Goal: Information Seeking & Learning: Compare options

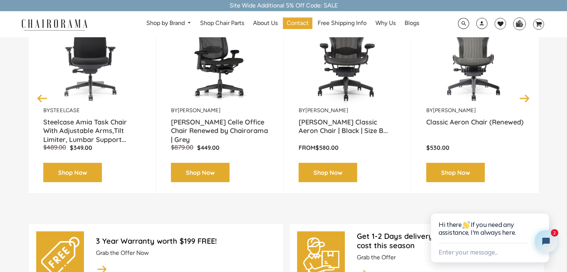
scroll to position [210, 0]
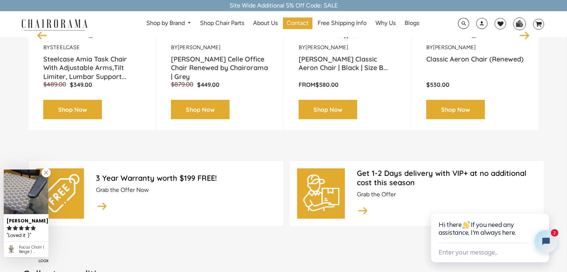
click at [48, 170] on link at bounding box center [45, 172] width 9 height 9
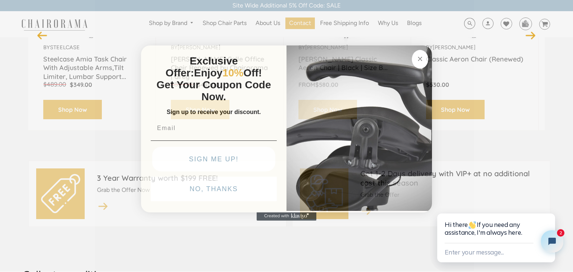
click at [420, 57] on circle "Close dialog" at bounding box center [420, 59] width 9 height 9
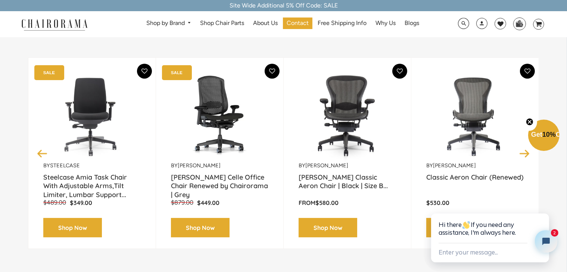
scroll to position [89, 0]
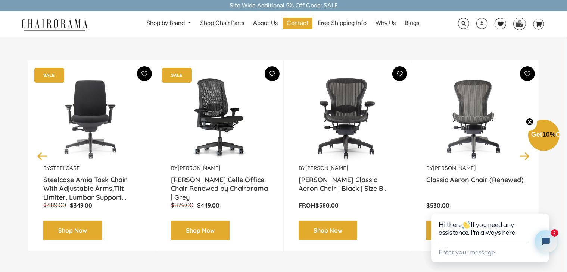
click at [40, 153] on button "Previous" at bounding box center [42, 156] width 13 height 13
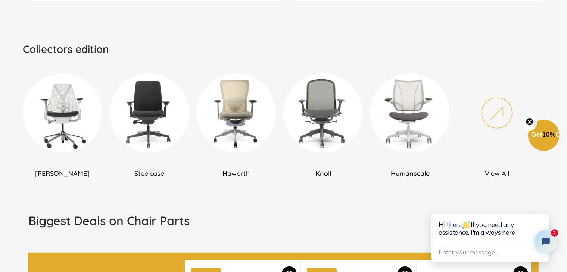
scroll to position [443, 0]
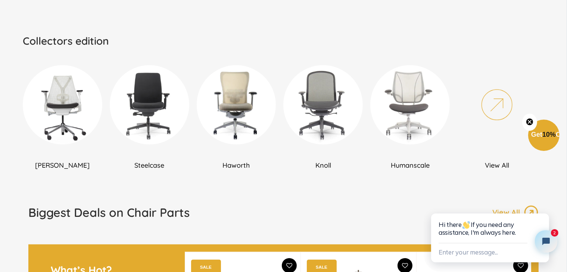
click at [151, 164] on h2 "Steelcase" at bounding box center [149, 165] width 79 height 9
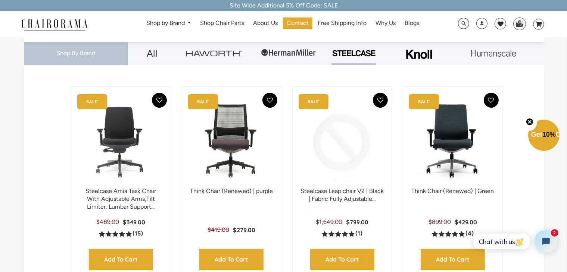
scroll to position [157, 0]
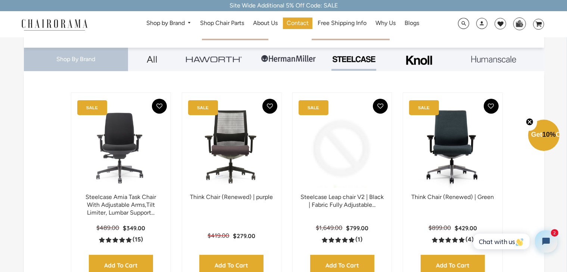
click at [335, 139] on img at bounding box center [342, 146] width 84 height 93
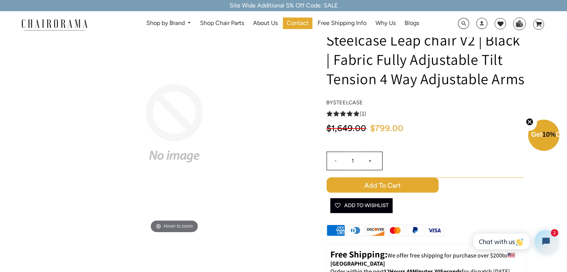
scroll to position [34, 0]
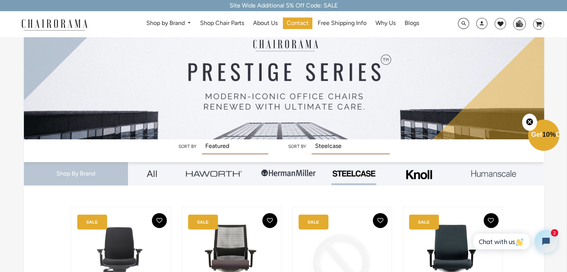
scroll to position [40, 0]
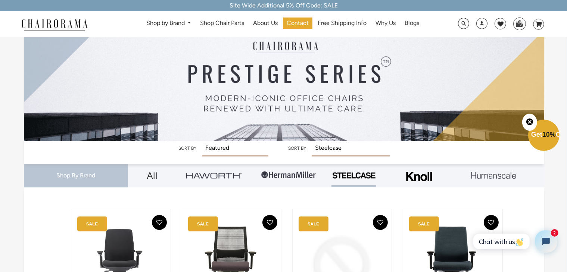
click at [281, 177] on img at bounding box center [288, 175] width 56 height 22
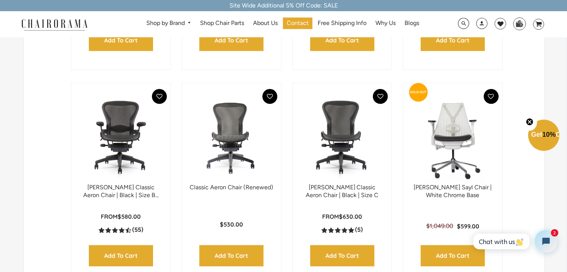
scroll to position [371, 0]
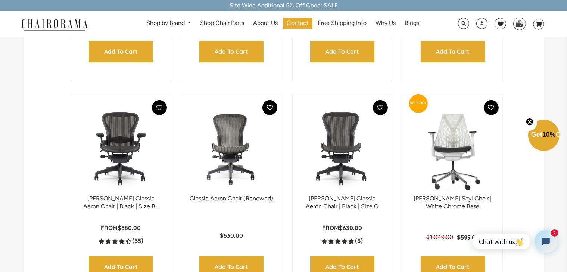
drag, startPoint x: 569, startPoint y: 19, endPoint x: 566, endPoint y: 60, distance: 40.4
click at [122, 138] on img at bounding box center [121, 148] width 84 height 93
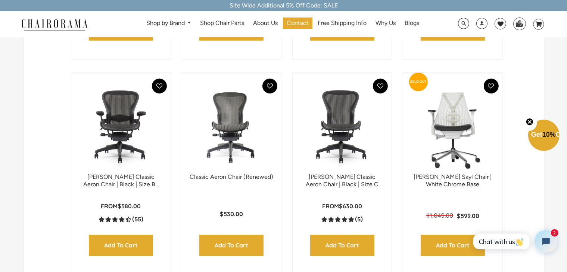
scroll to position [360, 0]
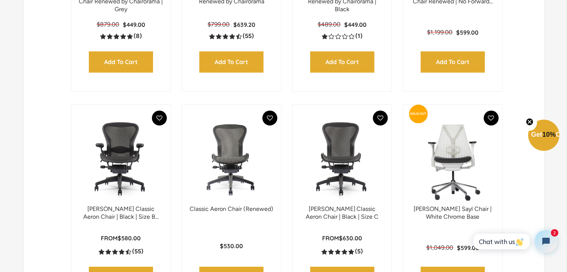
click at [117, 144] on img at bounding box center [121, 158] width 84 height 93
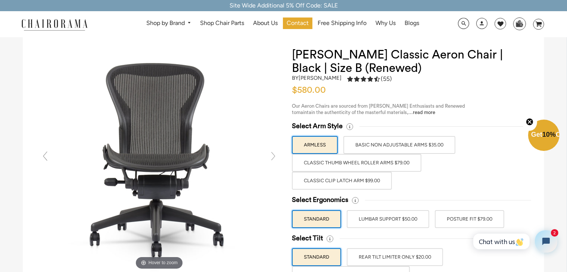
scroll to position [36, 0]
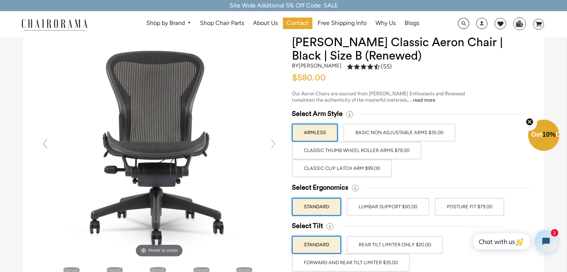
click at [407, 129] on label "BASIC NON ADJUSTABLE ARMS $35.00" at bounding box center [399, 133] width 112 height 18
click at [0, 0] on input "BASIC NON ADJUSTABLE ARMS $35.00" at bounding box center [0, 0] width 0 height 0
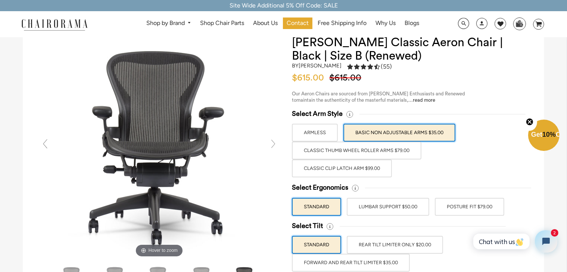
click at [386, 151] on label "Classic Thumb Wheel Roller Arms $79.00" at bounding box center [356, 151] width 129 height 18
click at [0, 0] on input "Classic Thumb Wheel Roller Arms $79.00" at bounding box center [0, 0] width 0 height 0
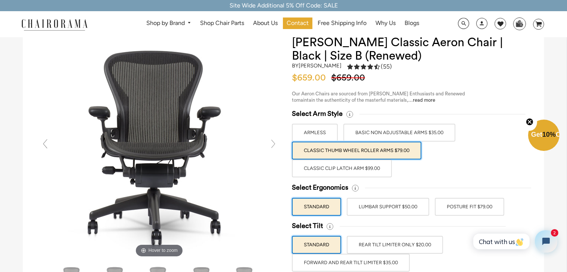
click at [386, 151] on label "Classic Thumb Wheel Roller Arms $79.00" at bounding box center [356, 151] width 129 height 18
click at [0, 0] on input "Classic Thumb Wheel Roller Arms $79.00" at bounding box center [0, 0] width 0 height 0
click at [364, 170] on label "Classic Clip Latch Arm $99.00" at bounding box center [342, 169] width 100 height 18
click at [0, 0] on input "Classic Clip Latch Arm $99.00" at bounding box center [0, 0] width 0 height 0
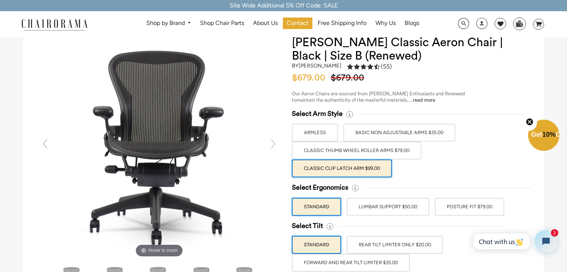
click at [381, 128] on label "BASIC NON ADJUSTABLE ARMS $35.00" at bounding box center [399, 133] width 112 height 18
click at [0, 0] on input "BASIC NON ADJUSTABLE ARMS $35.00" at bounding box center [0, 0] width 0 height 0
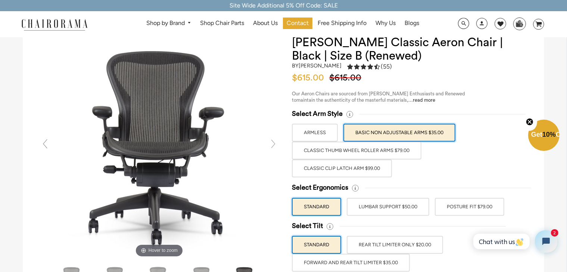
click at [374, 150] on label "Classic Thumb Wheel Roller Arms $79.00" at bounding box center [356, 151] width 129 height 18
click at [0, 0] on input "Classic Thumb Wheel Roller Arms $79.00" at bounding box center [0, 0] width 0 height 0
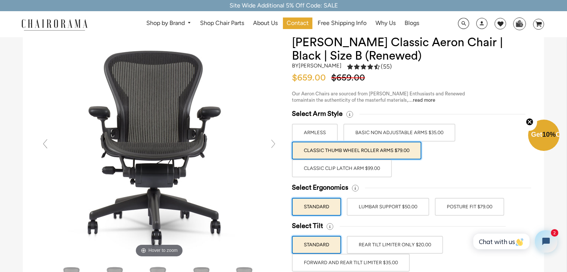
click at [374, 205] on label "LUMBAR SUPPORT $50.00" at bounding box center [388, 207] width 82 height 18
click at [0, 0] on input "LUMBAR SUPPORT $50.00" at bounding box center [0, 0] width 0 height 0
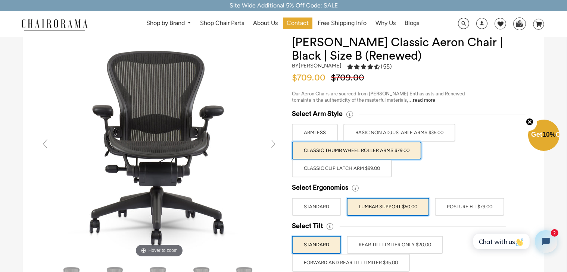
click at [449, 203] on label "POSTURE FIT $79.00" at bounding box center [469, 207] width 69 height 18
click at [0, 0] on input "POSTURE FIT $79.00" at bounding box center [0, 0] width 0 height 0
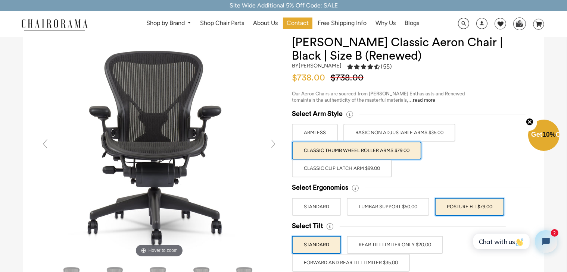
click at [405, 207] on label "LUMBAR SUPPORT $50.00" at bounding box center [388, 207] width 82 height 18
click at [0, 0] on input "LUMBAR SUPPORT $50.00" at bounding box center [0, 0] width 0 height 0
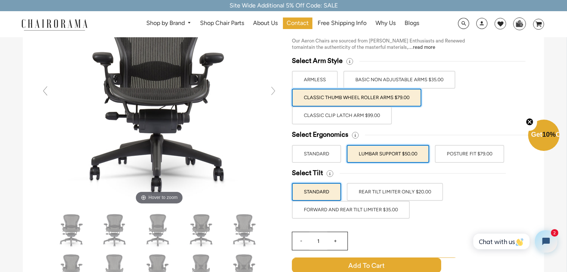
scroll to position [81, 0]
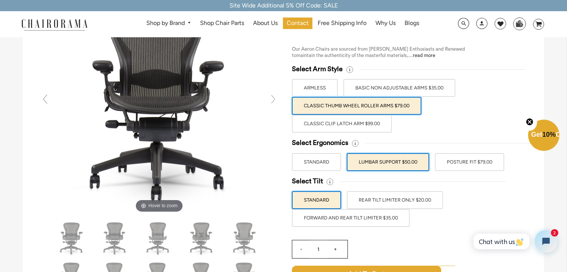
click at [386, 217] on label "FORWARD AND REAR TILT LIMITER $35.00" at bounding box center [351, 218] width 118 height 18
click at [0, 0] on input "FORWARD AND REAR TILT LIMITER $35.00" at bounding box center [0, 0] width 0 height 0
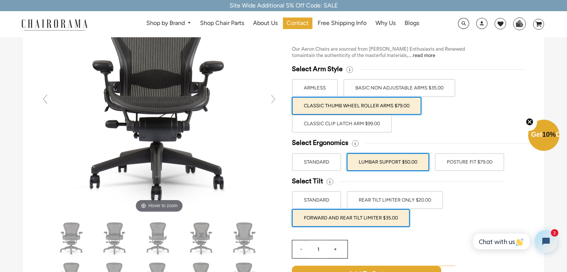
click at [389, 197] on label "REAR TILT LIMITER ONLY $20.00" at bounding box center [395, 200] width 96 height 18
click at [0, 0] on input "REAR TILT LIMITER ONLY $20.00" at bounding box center [0, 0] width 0 height 0
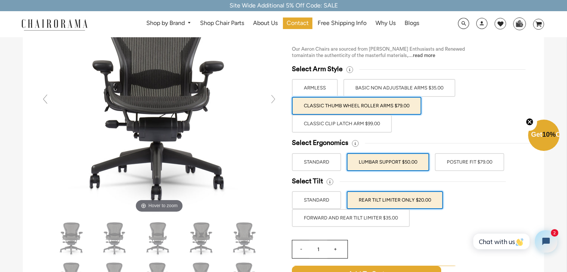
click at [377, 223] on label "FORWARD AND REAR TILT LIMITER $35.00" at bounding box center [351, 218] width 118 height 18
click at [0, 0] on input "FORWARD AND REAR TILT LIMITER $35.00" at bounding box center [0, 0] width 0 height 0
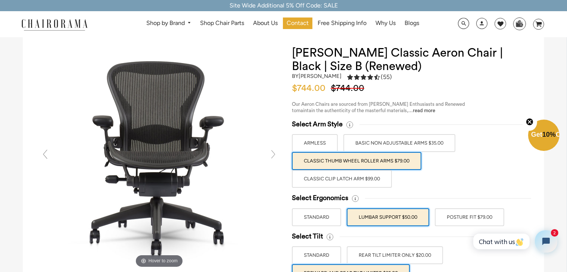
scroll to position [0, 0]
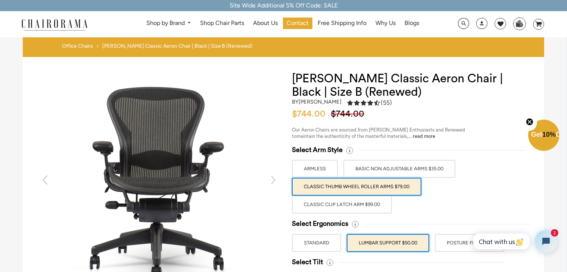
click at [79, 46] on link "Office Chairs" at bounding box center [77, 46] width 31 height 7
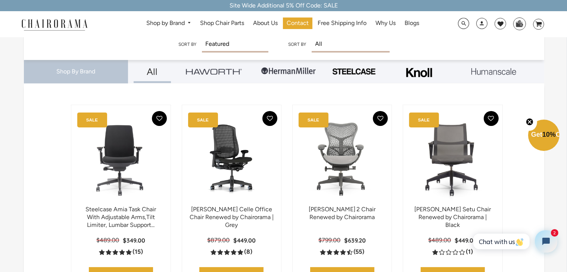
scroll to position [149, 0]
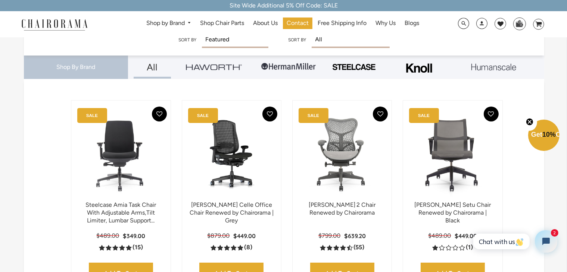
click at [223, 68] on img at bounding box center [214, 67] width 56 height 6
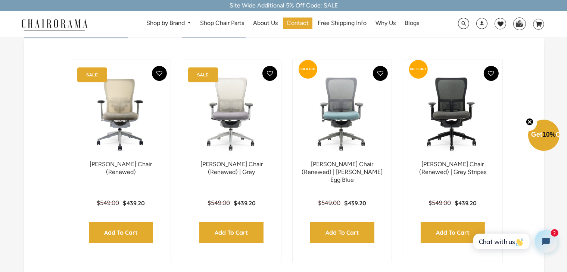
scroll to position [188, 0]
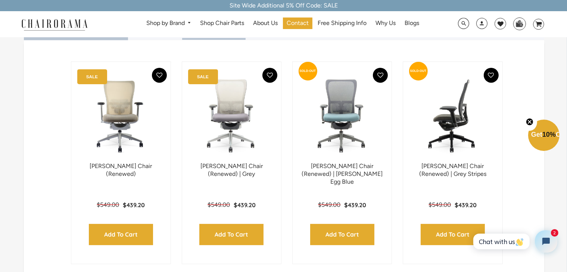
click at [455, 125] on img at bounding box center [452, 115] width 84 height 93
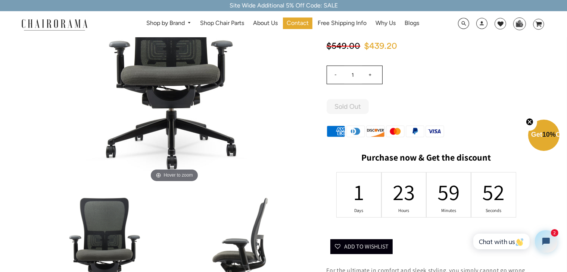
scroll to position [101, 0]
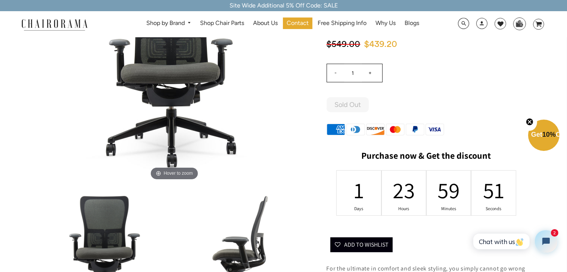
click at [112, 243] on img at bounding box center [107, 252] width 128 height 128
click at [235, 238] on img at bounding box center [242, 252] width 128 height 128
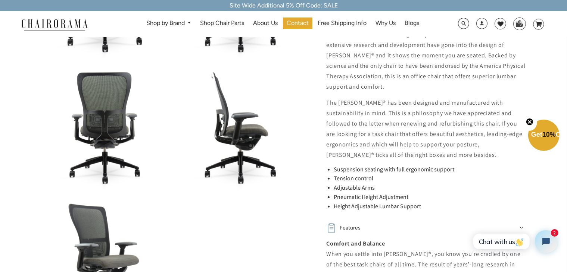
scroll to position [344, 0]
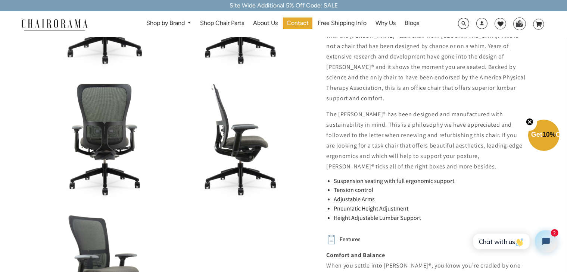
click at [237, 148] on img at bounding box center [242, 139] width 128 height 128
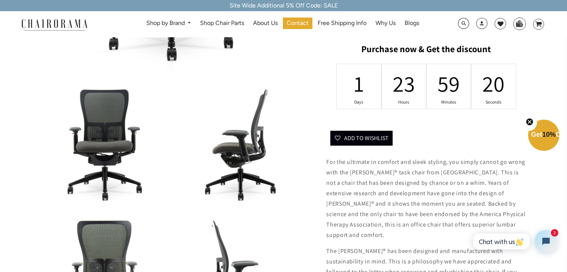
scroll to position [0, 0]
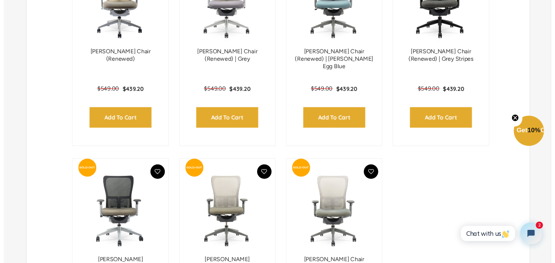
scroll to position [298, 0]
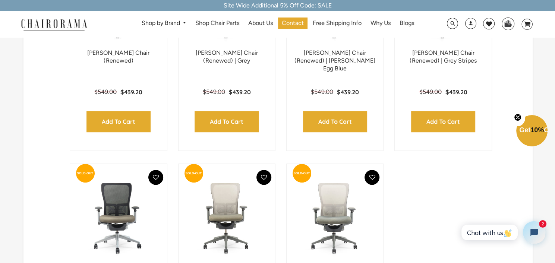
click at [4, 18] on div "Shop by Brand Haworth Herman Miller Steelcase Knoll Human Scale" at bounding box center [277, 24] width 555 height 26
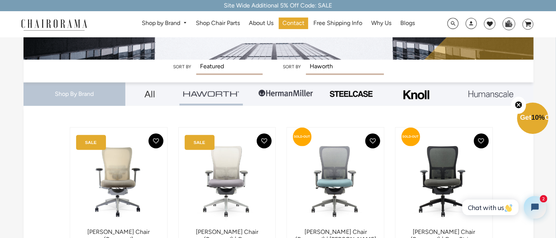
scroll to position [126, 0]
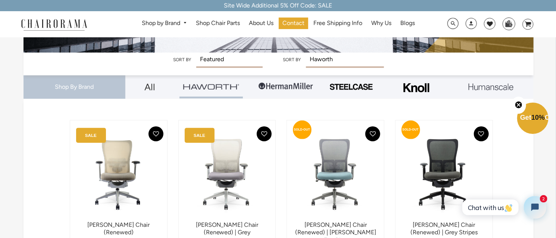
click at [352, 86] on img at bounding box center [351, 87] width 45 height 8
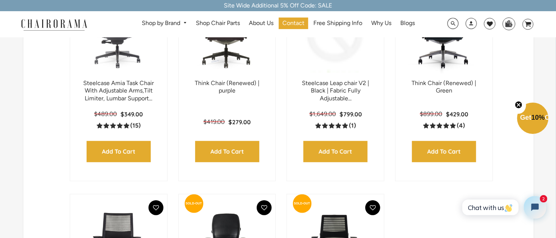
scroll to position [270, 0]
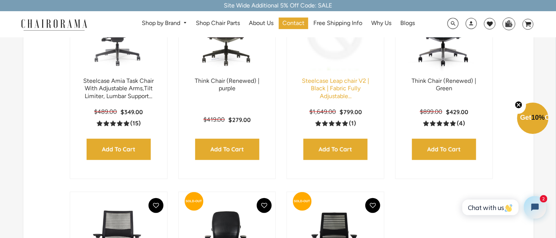
click at [339, 79] on link "Steelcase Leap chair V2 | Black | Fabric Fully Adjustable..." at bounding box center [335, 88] width 67 height 23
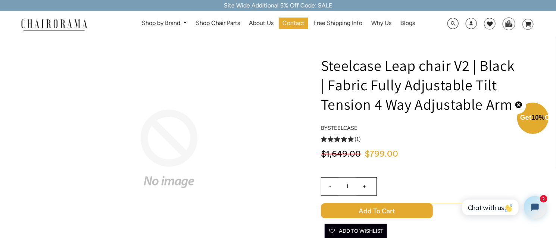
scroll to position [1, 0]
